Goal: Task Accomplishment & Management: Use online tool/utility

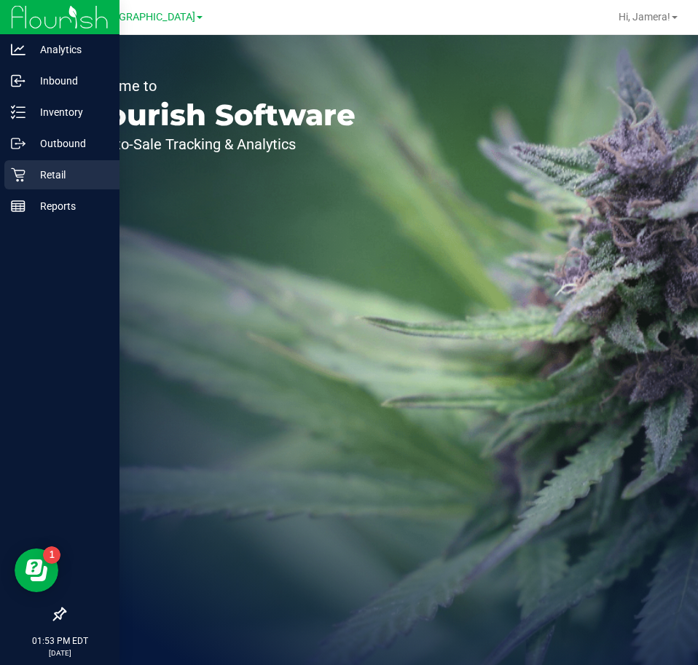
click at [61, 170] on p "Retail" at bounding box center [68, 174] width 87 height 17
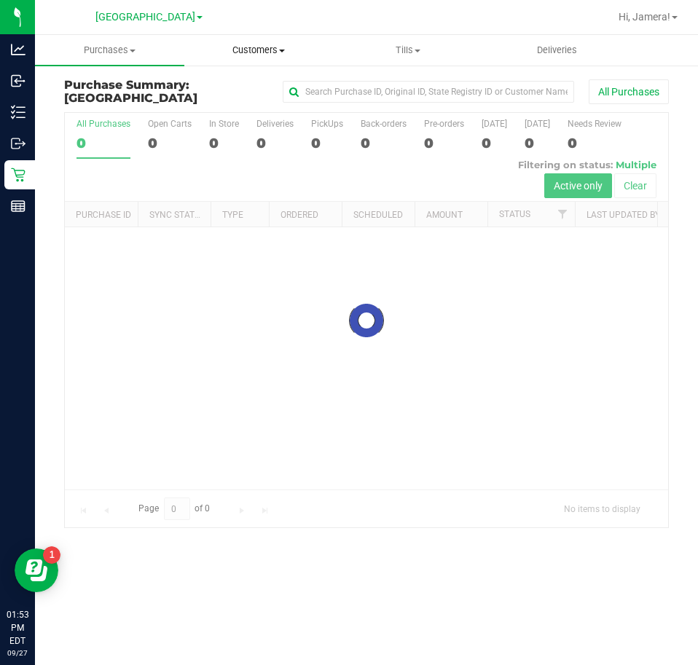
click at [277, 54] on span "Customers" at bounding box center [259, 50] width 148 height 13
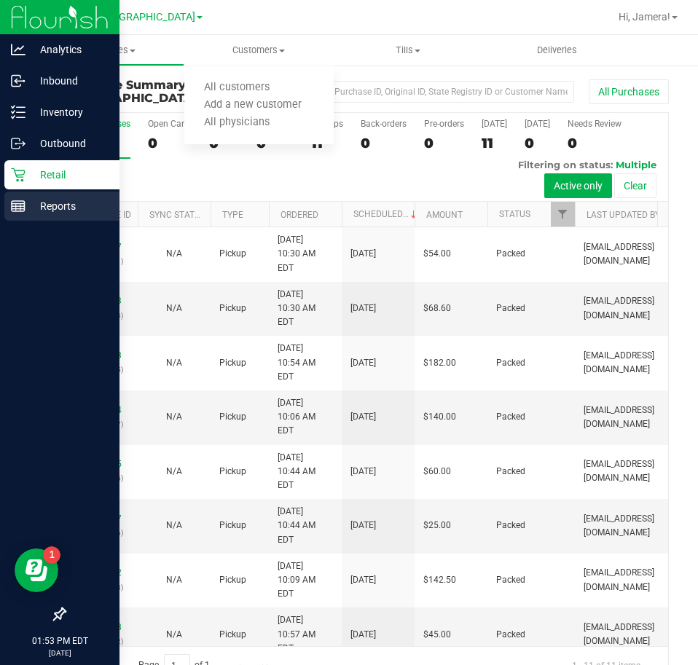
click at [25, 213] on p "Reports" at bounding box center [68, 205] width 87 height 17
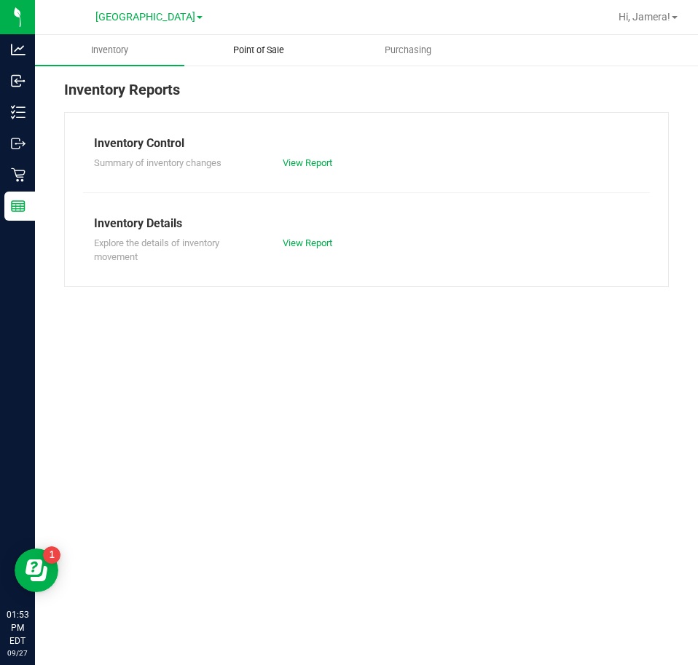
click at [254, 59] on uib-tab-heading "Point of Sale" at bounding box center [259, 50] width 148 height 29
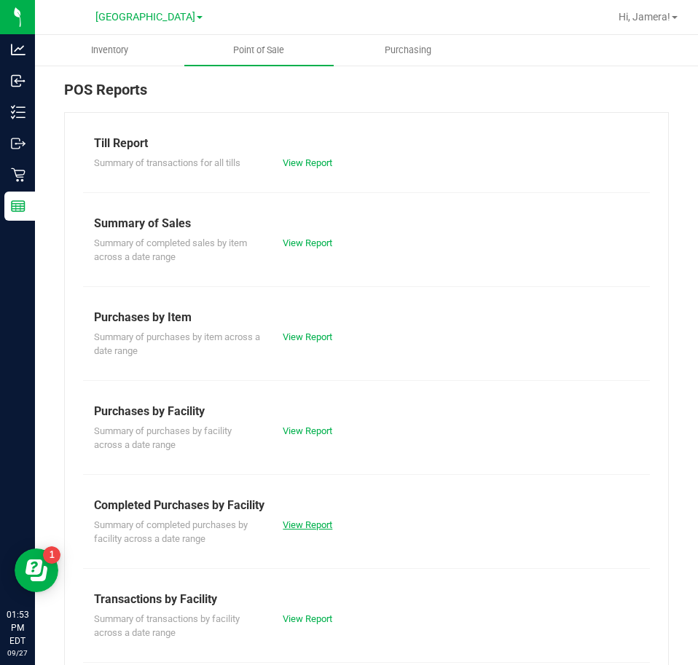
click at [325, 522] on link "View Report" at bounding box center [308, 524] width 50 height 11
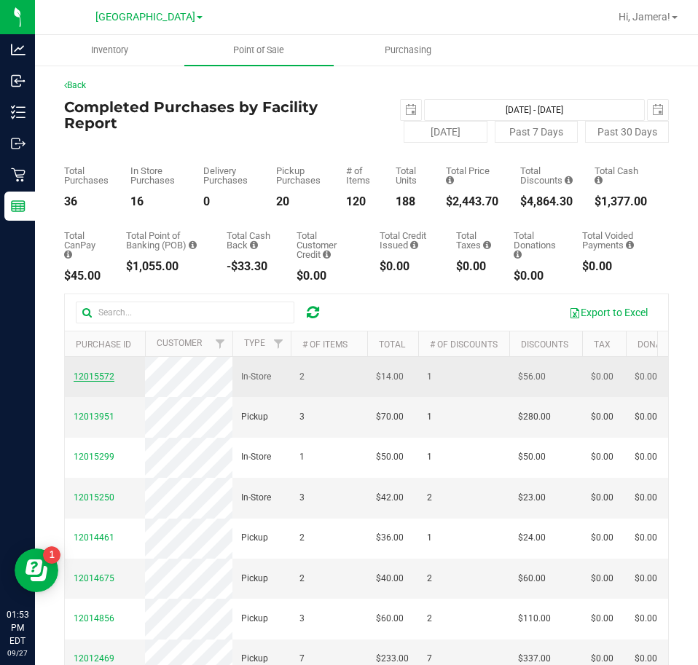
click at [98, 380] on span "12015572" at bounding box center [94, 376] width 41 height 10
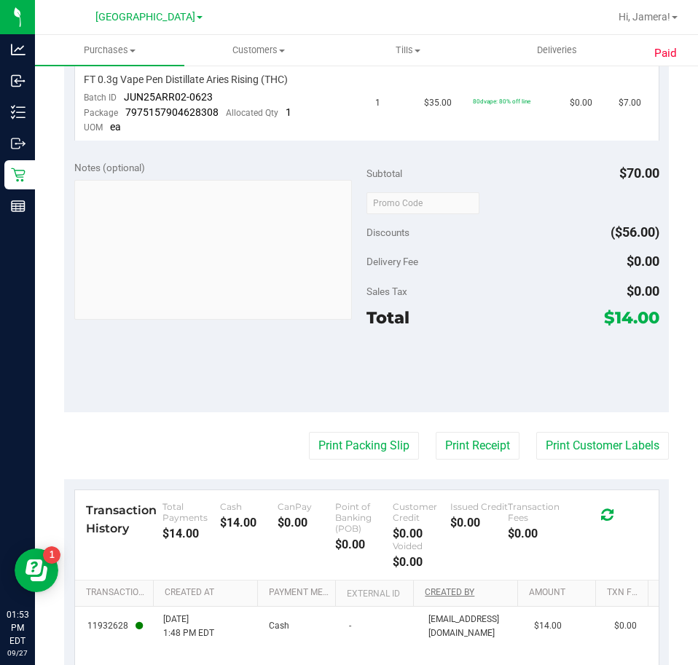
scroll to position [583, 0]
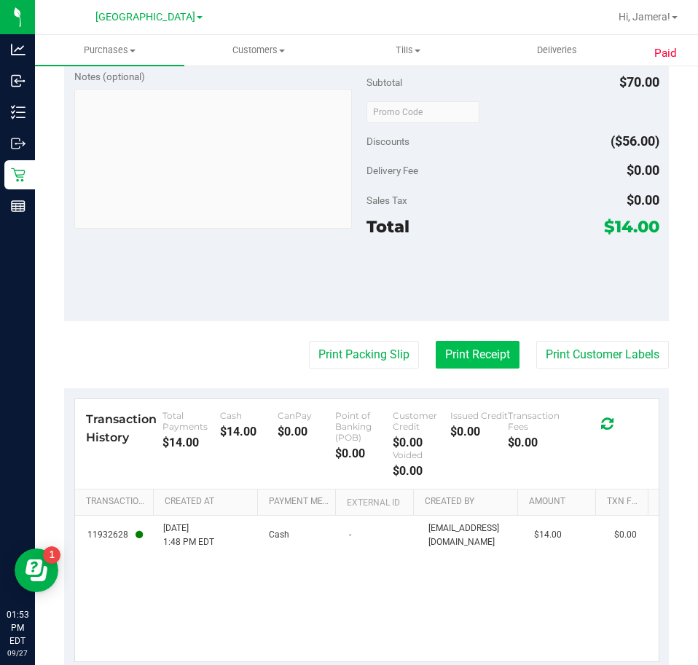
click at [452, 353] on button "Print Receipt" at bounding box center [478, 355] width 84 height 28
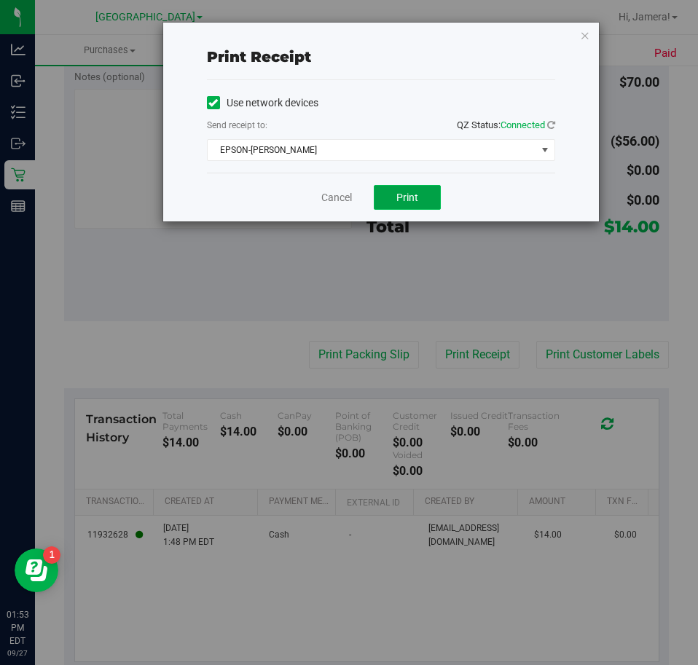
click at [403, 203] on button "Print" at bounding box center [407, 197] width 67 height 25
click at [323, 194] on link "Cancel" at bounding box center [336, 197] width 31 height 15
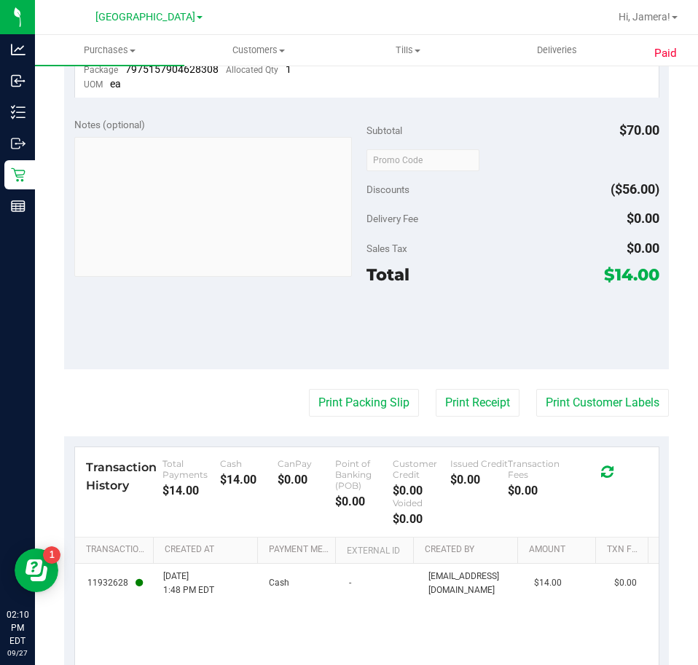
scroll to position [510, 0]
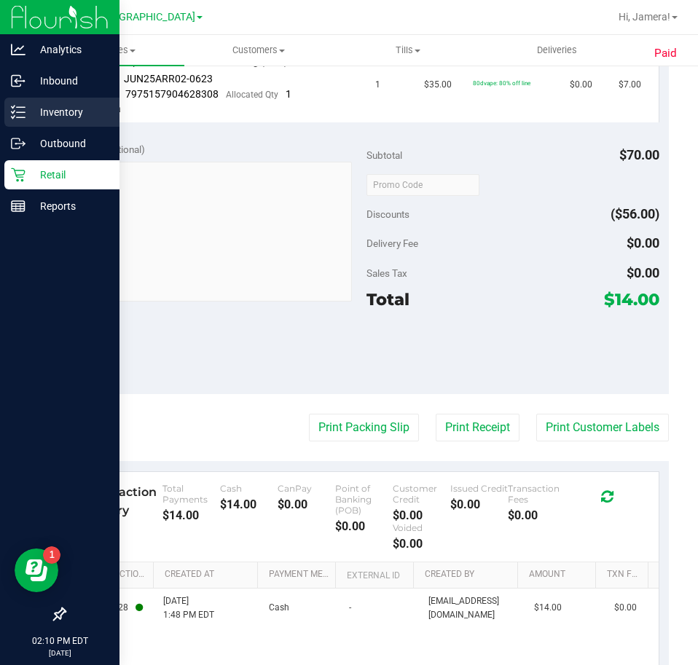
click at [23, 115] on icon at bounding box center [18, 112] width 15 height 15
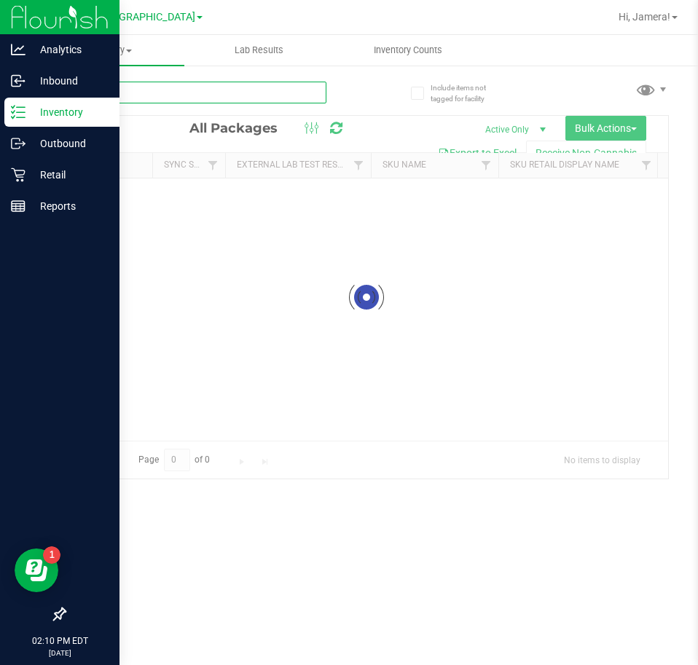
click at [202, 90] on input "text" at bounding box center [195, 93] width 262 height 22
type input "p"
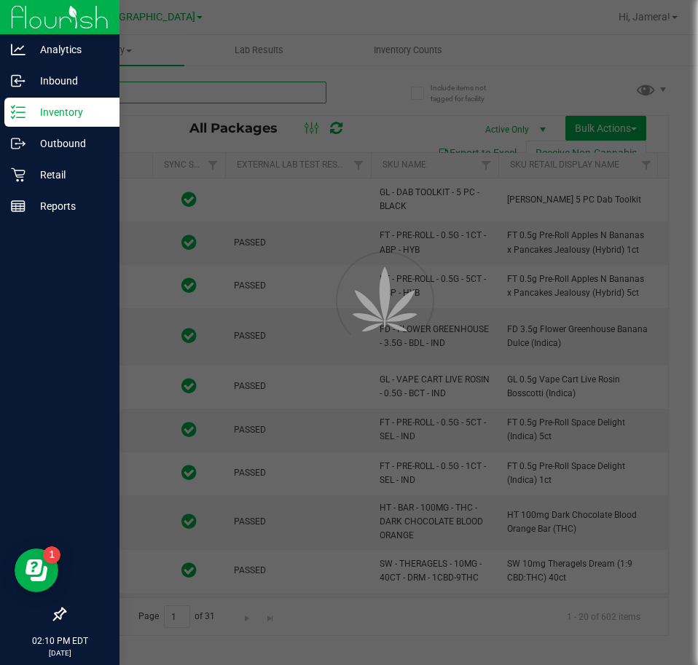
type input "2026-03-16"
type input "2026-03-17"
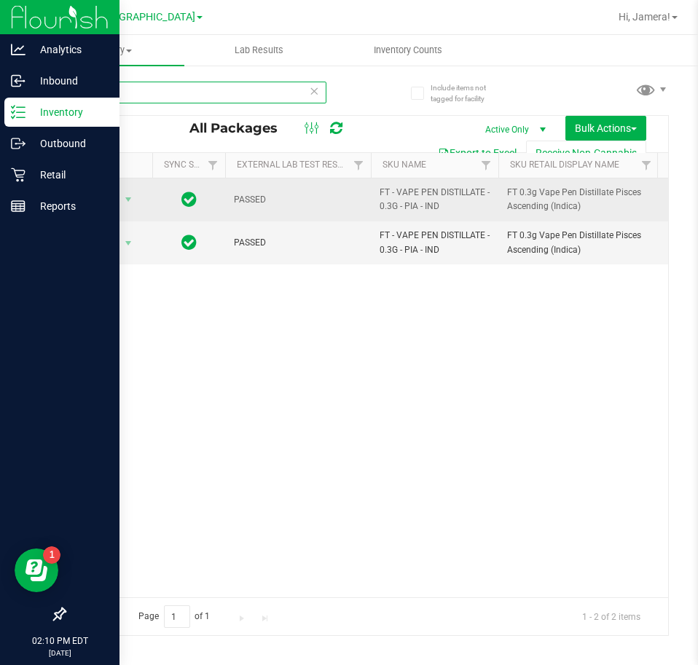
type input "pisces"
click at [127, 207] on span "select" at bounding box center [128, 199] width 18 height 20
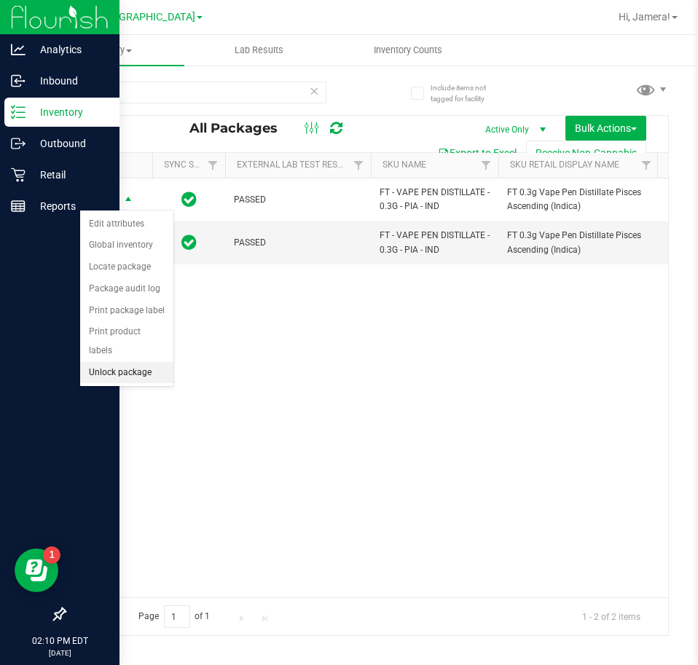
drag, startPoint x: 143, startPoint y: 357, endPoint x: 15, endPoint y: 334, distance: 130.2
click at [143, 362] on li "Unlock package" at bounding box center [126, 373] width 93 height 22
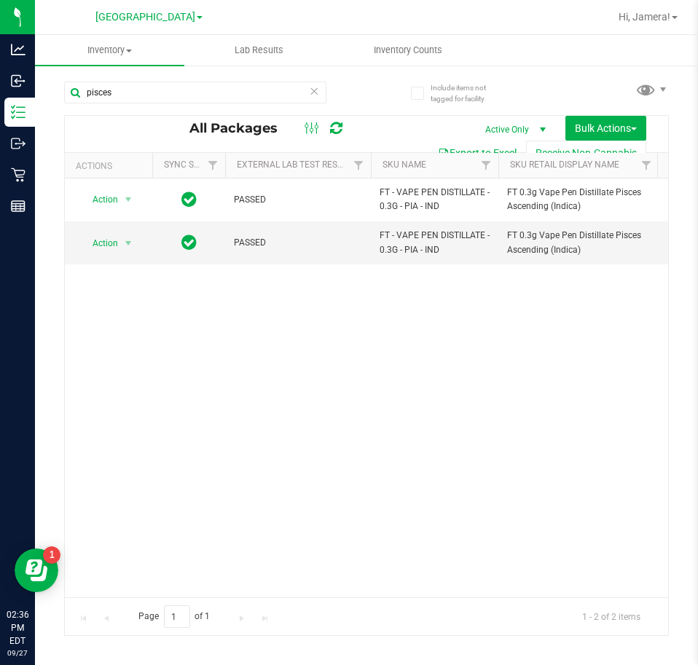
click at [317, 97] on icon at bounding box center [314, 90] width 10 height 17
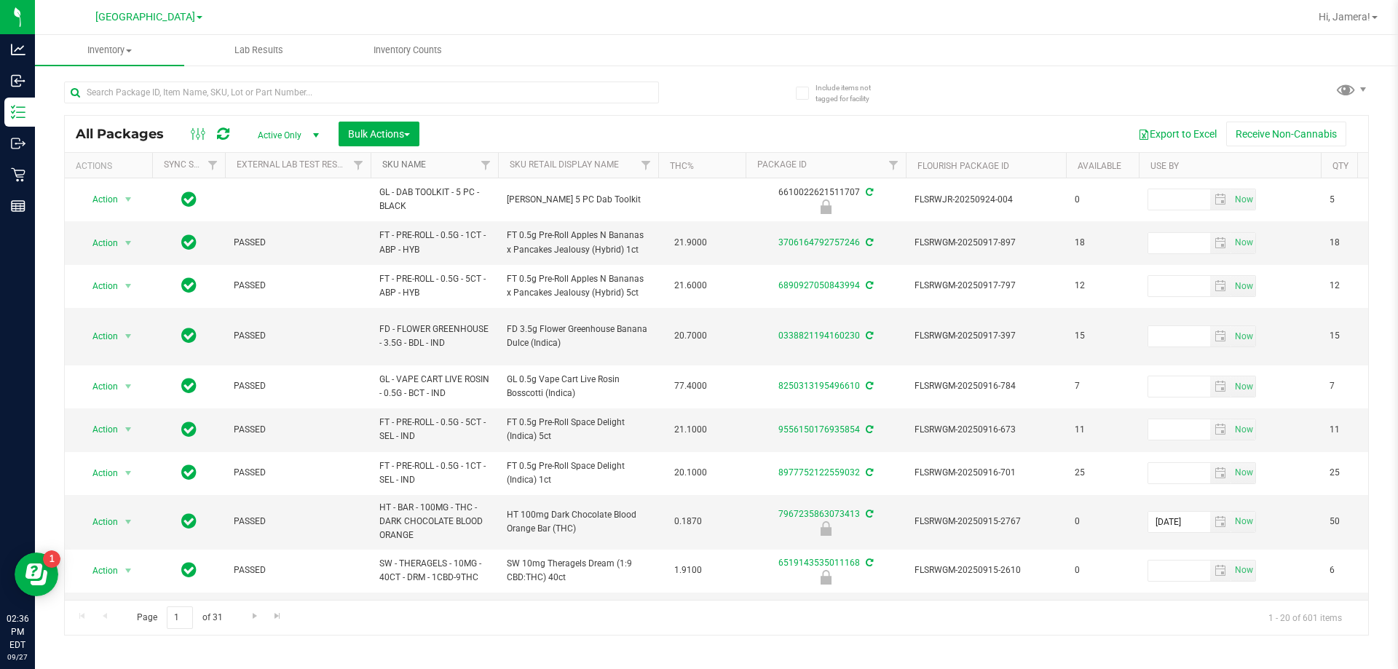
click at [423, 165] on link "SKU Name" at bounding box center [404, 165] width 44 height 10
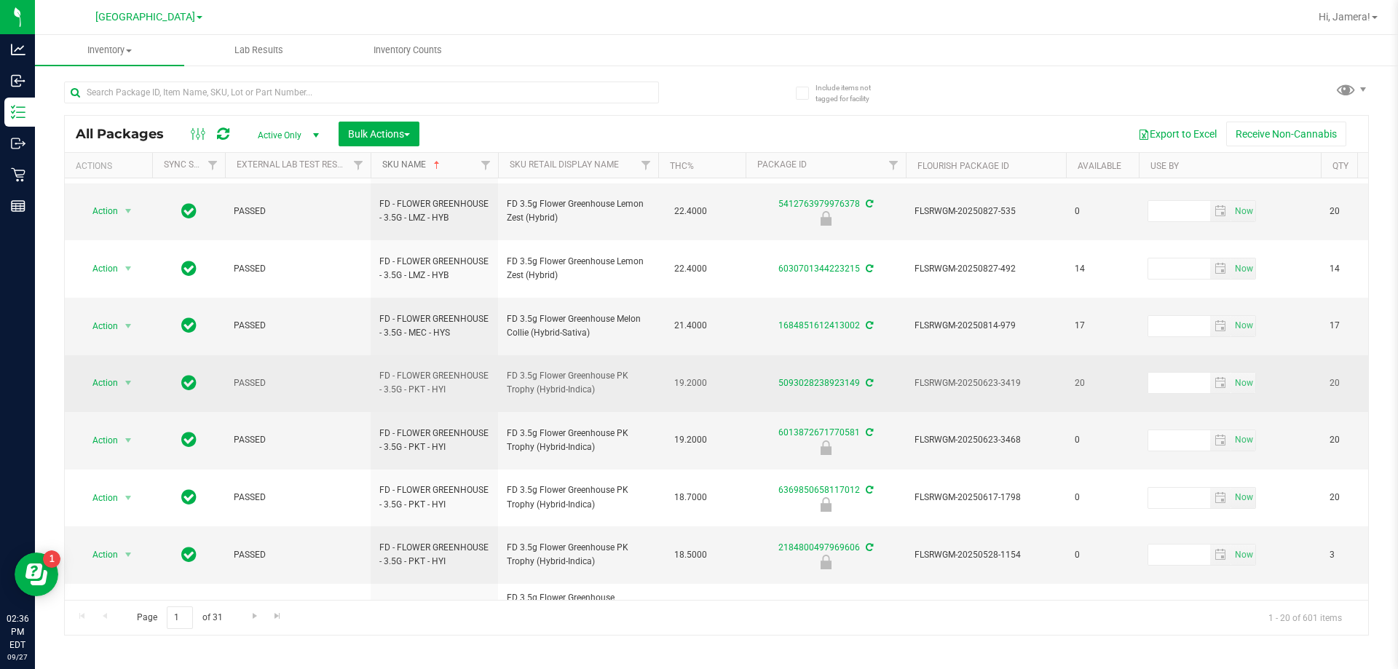
scroll to position [465, 0]
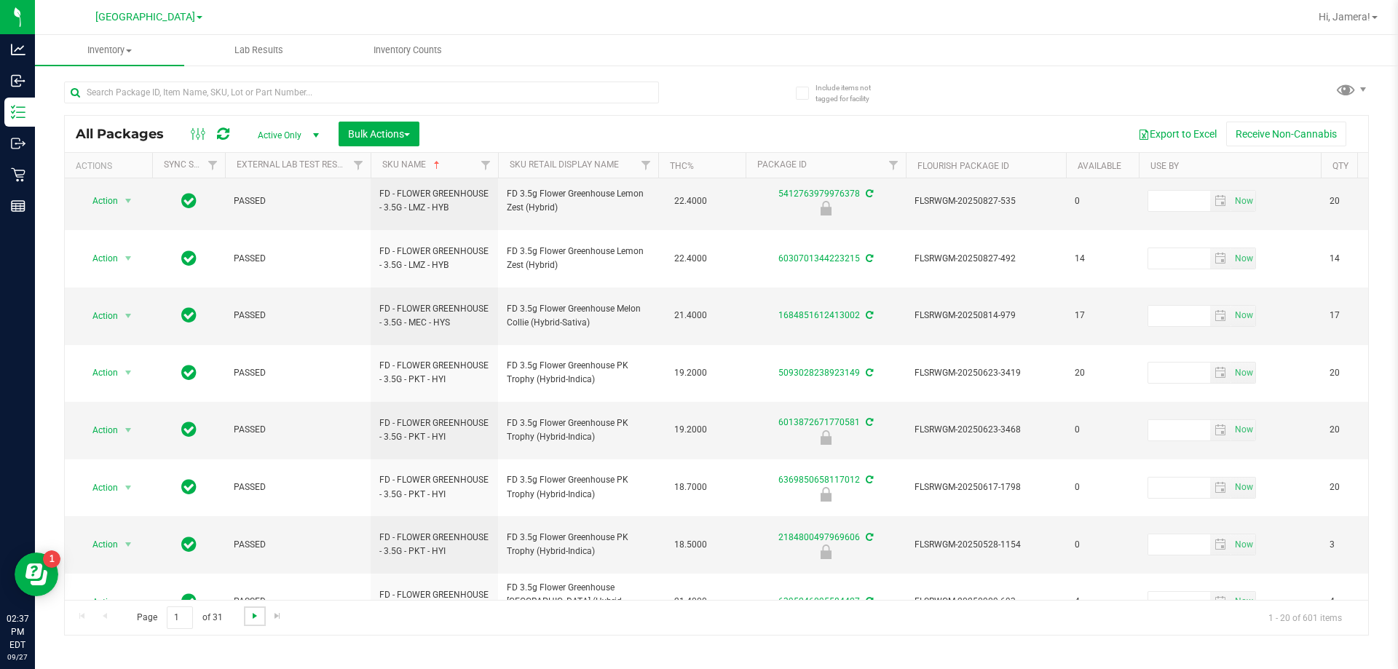
click at [259, 621] on span "Go to the next page" at bounding box center [255, 616] width 12 height 12
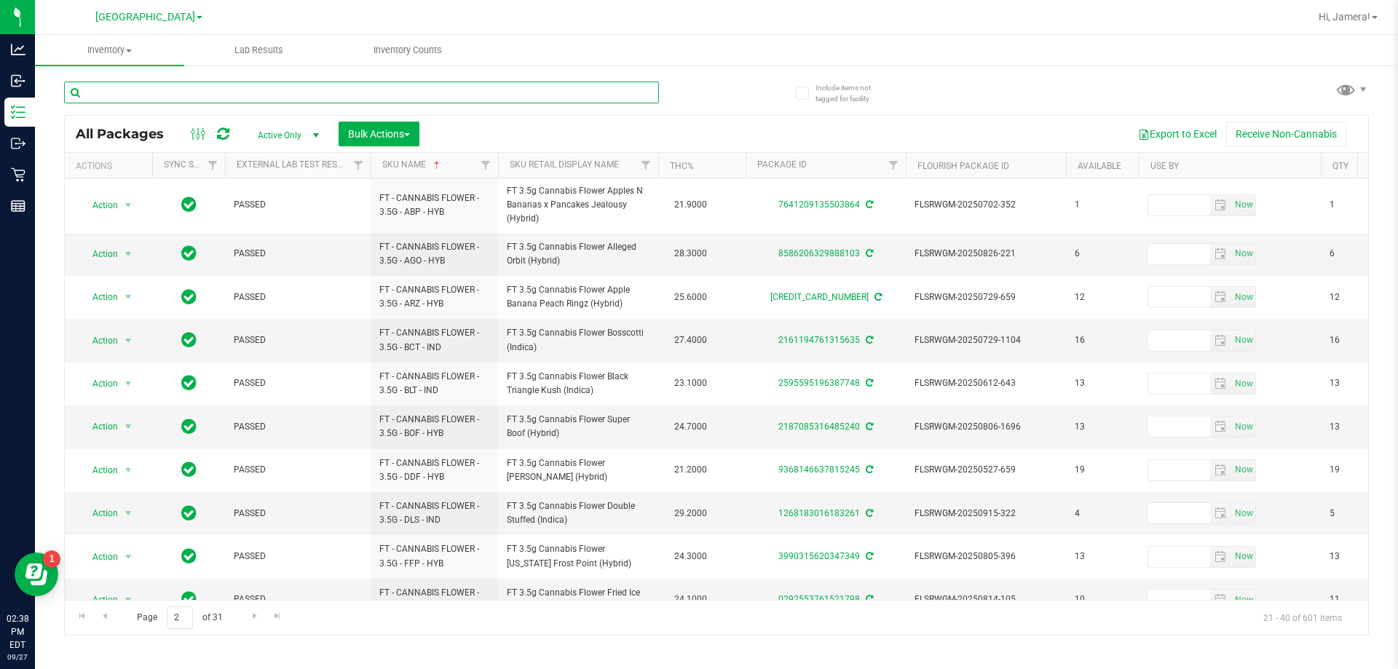
click at [135, 82] on input "text" at bounding box center [361, 93] width 595 height 22
click at [168, 101] on input "text" at bounding box center [361, 93] width 595 height 22
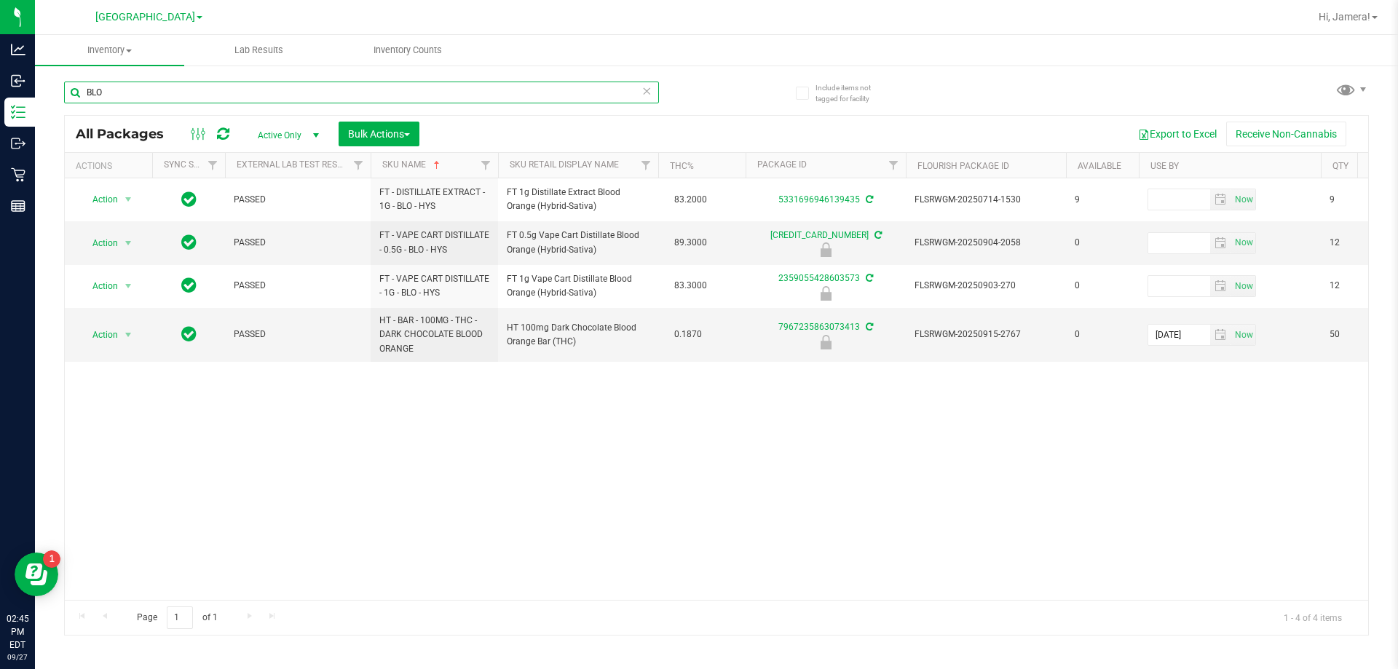
type input "BLO"
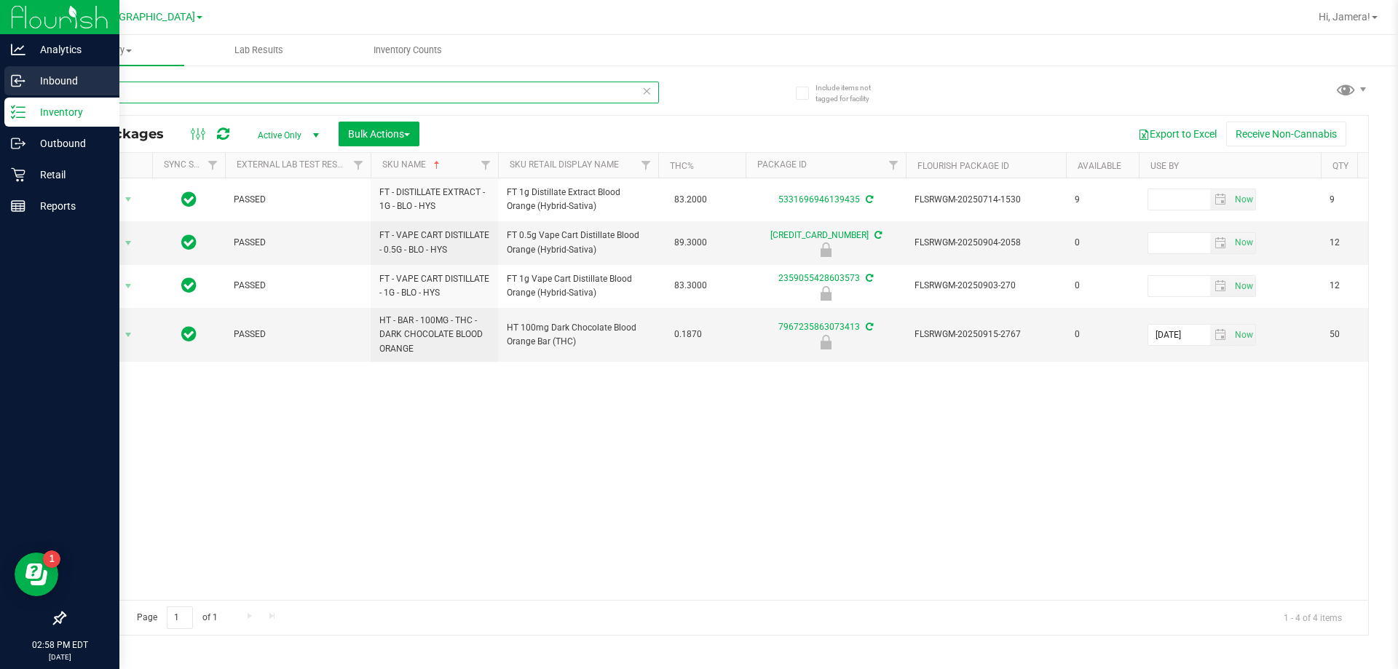
drag, startPoint x: 122, startPoint y: 94, endPoint x: 0, endPoint y: 89, distance: 121.7
click at [0, 89] on div "Analytics Inbound Inventory Outbound Retail Reports 02:58 PM EDT 09/27/2025 09/…" at bounding box center [699, 334] width 1398 height 669
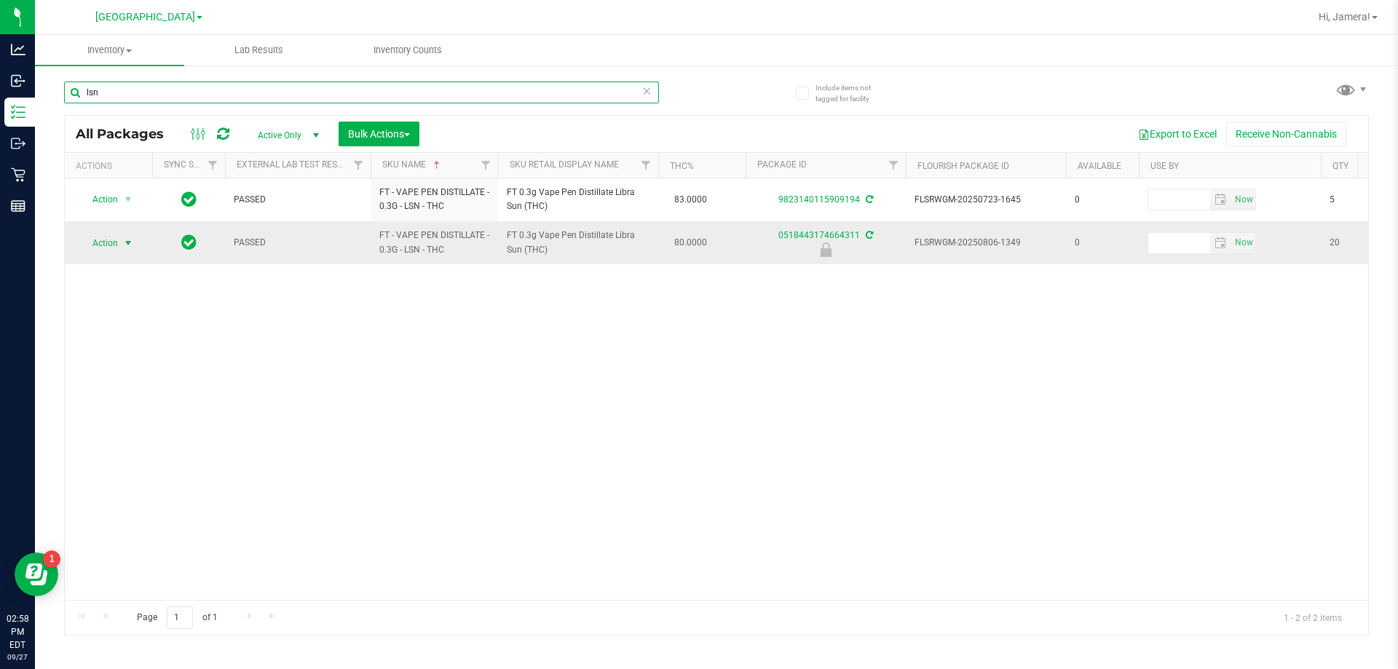
type input "lsn"
click at [116, 243] on span "Action" at bounding box center [98, 243] width 39 height 20
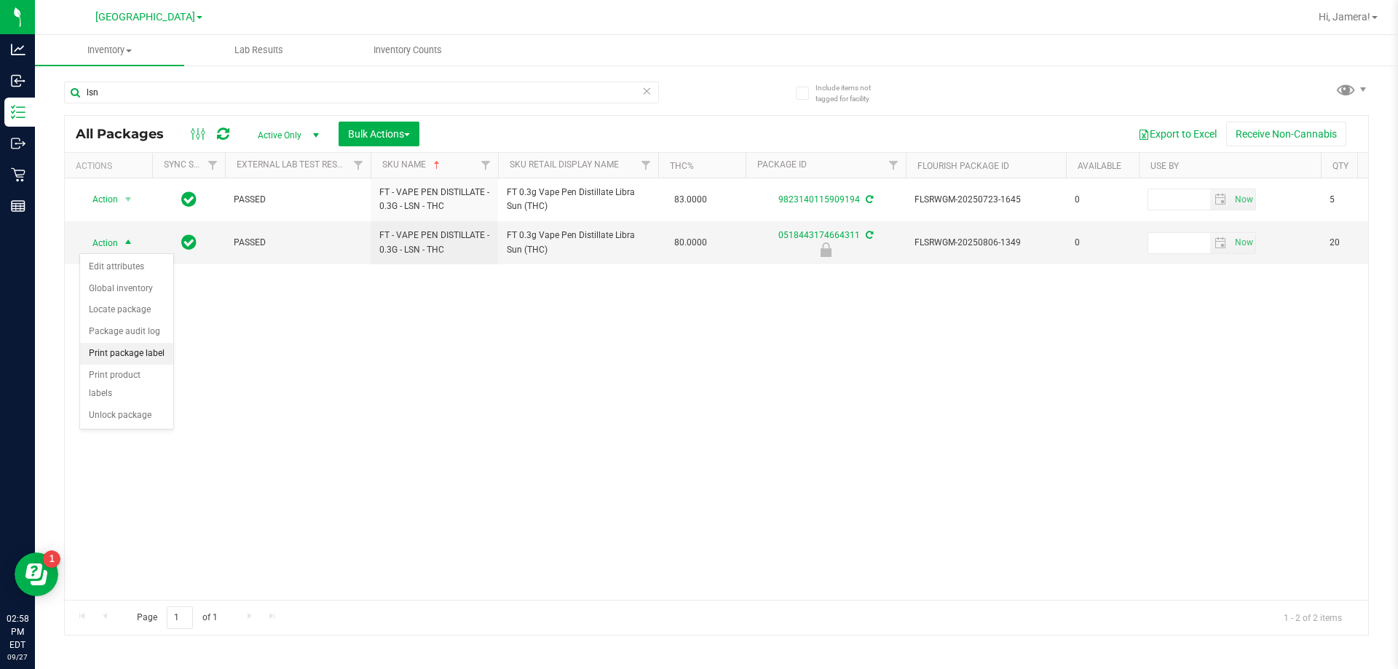
click at [123, 359] on li "Print package label" at bounding box center [126, 354] width 93 height 22
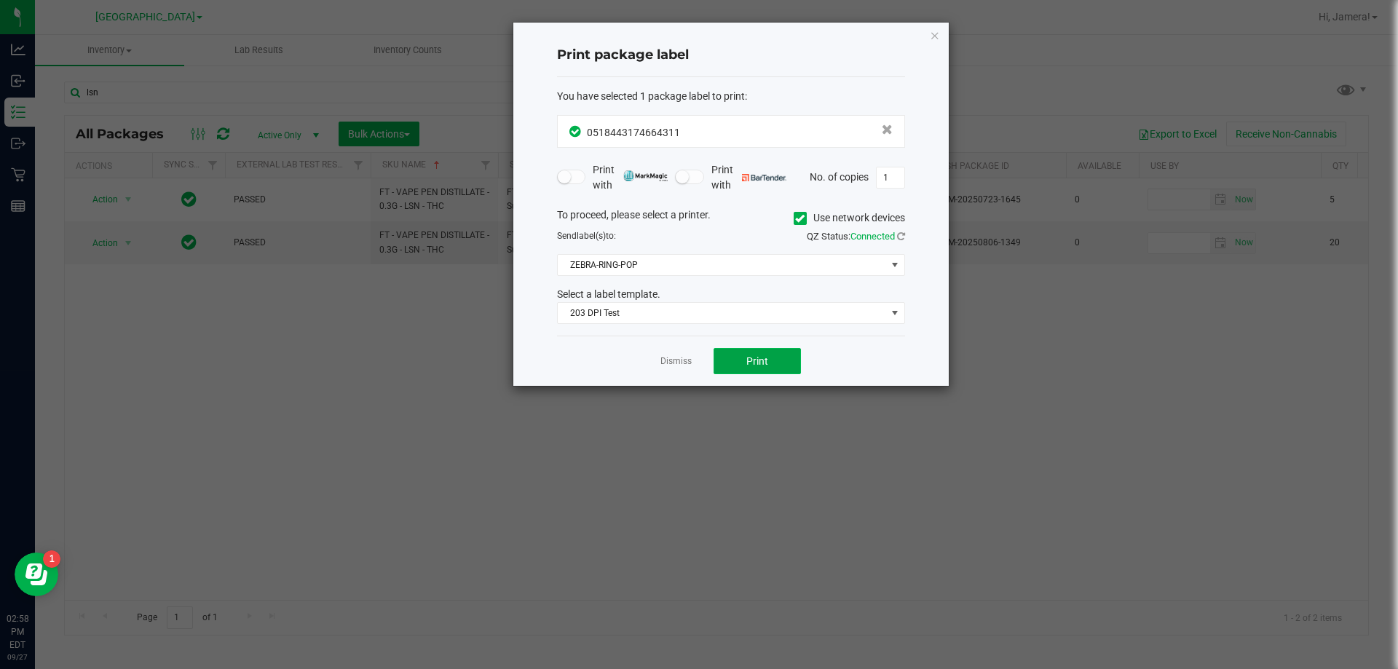
click at [697, 360] on span "Print" at bounding box center [758, 361] width 22 height 12
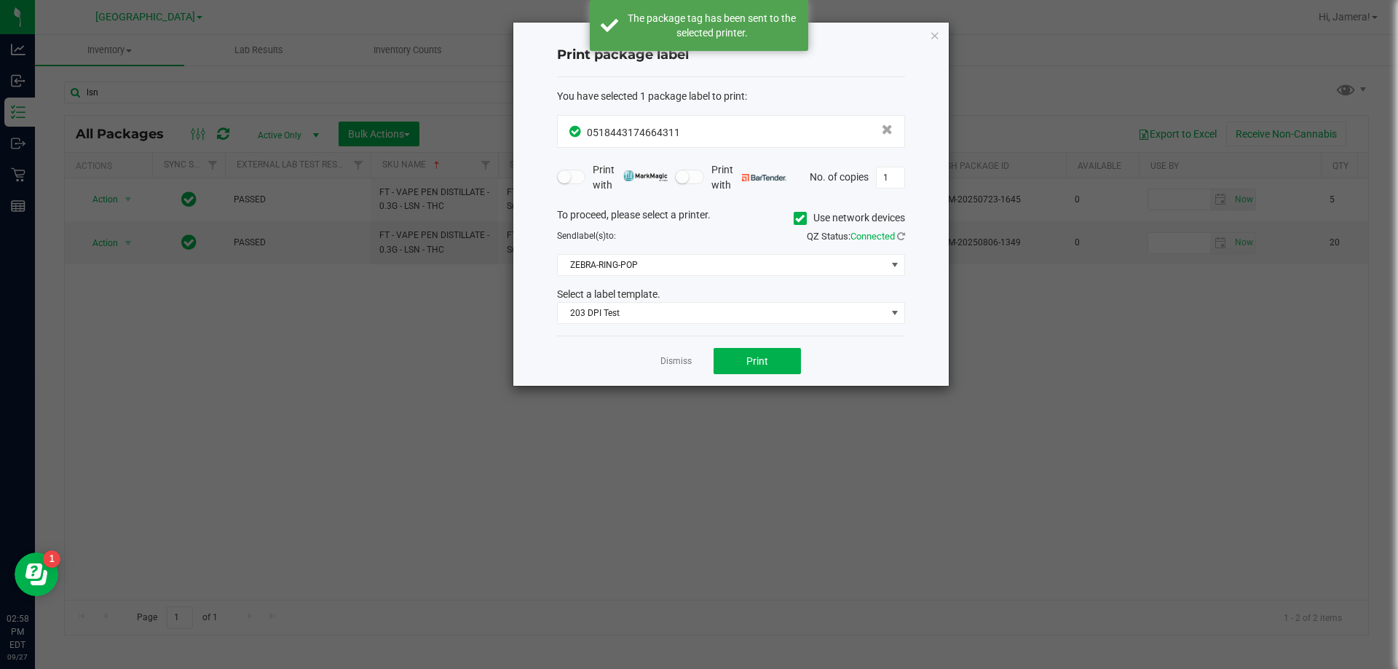
click at [685, 354] on app-cancel-button "Dismiss" at bounding box center [676, 361] width 31 height 15
click at [680, 361] on link "Dismiss" at bounding box center [676, 361] width 31 height 12
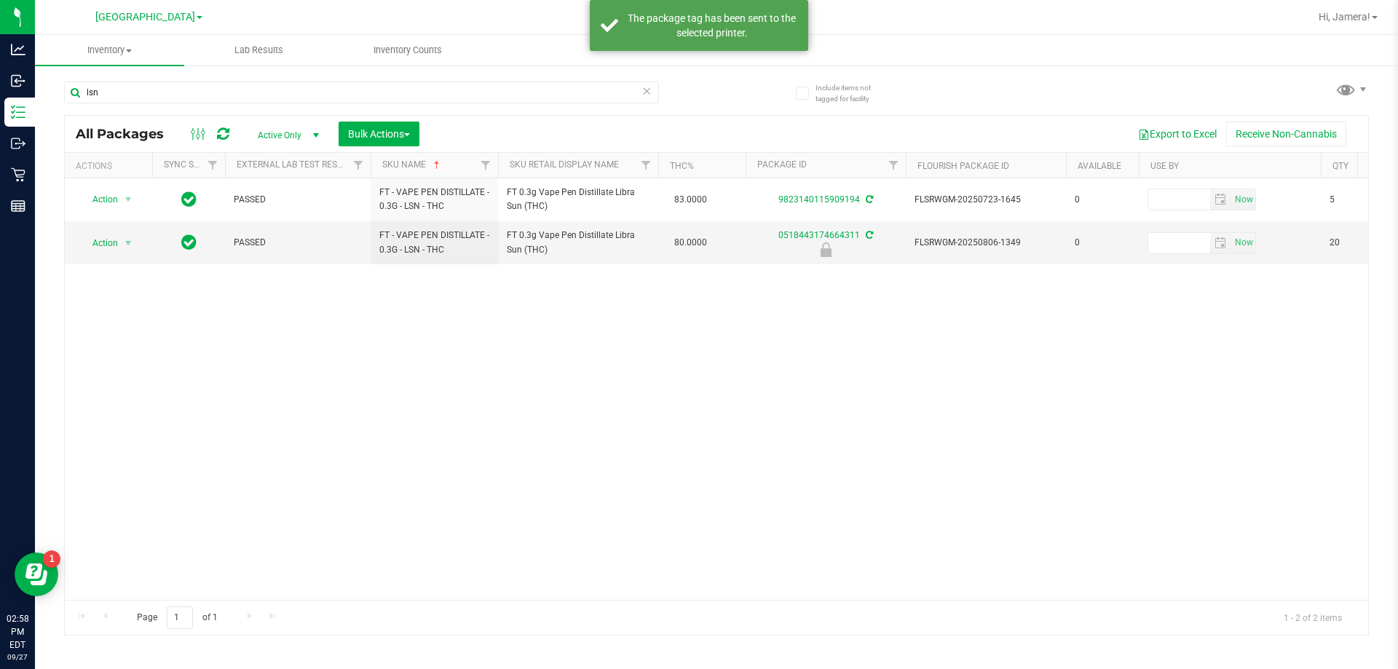
click at [685, 393] on div "Action Action Adjust qty Create package Edit attributes Global inventory Locate…" at bounding box center [717, 389] width 1304 height 422
click at [103, 247] on span "Action" at bounding box center [98, 243] width 39 height 20
click at [101, 405] on li "Unlock package" at bounding box center [126, 416] width 93 height 22
